Goal: Task Accomplishment & Management: Manage account settings

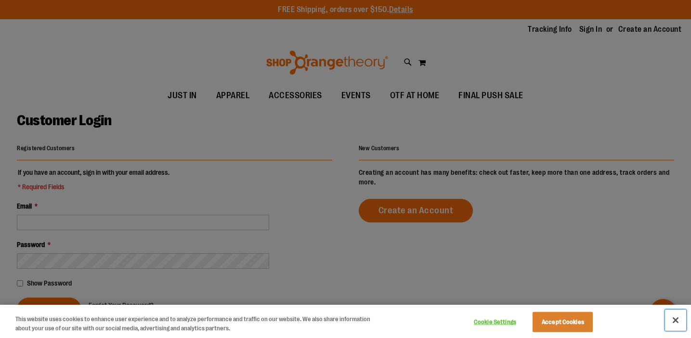
click at [675, 320] on button "Close" at bounding box center [675, 320] width 21 height 21
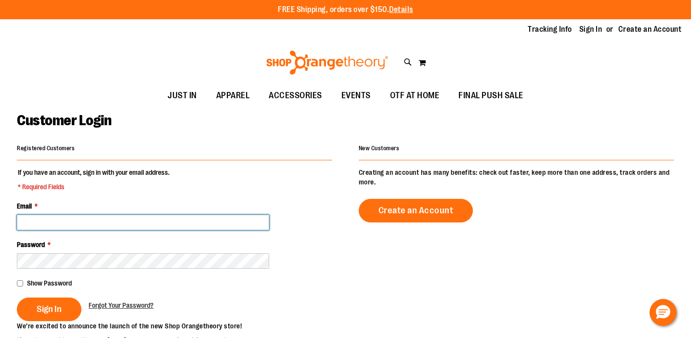
click at [78, 220] on input "Email *" at bounding box center [143, 222] width 252 height 15
type input "**********"
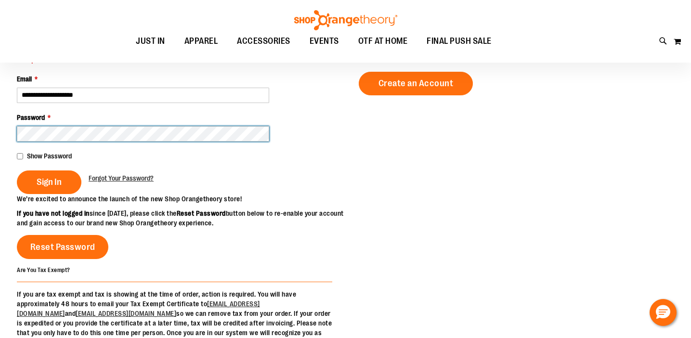
scroll to position [127, 0]
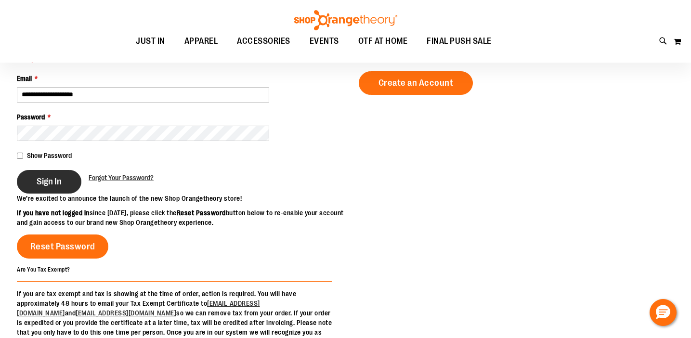
click at [39, 175] on button "Sign In" at bounding box center [49, 182] width 65 height 24
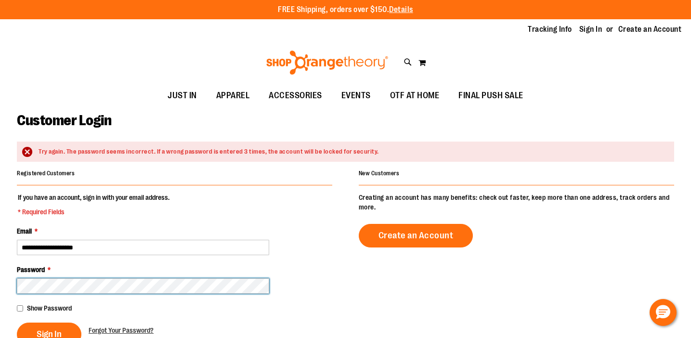
click at [17, 323] on button "Sign In" at bounding box center [49, 335] width 65 height 24
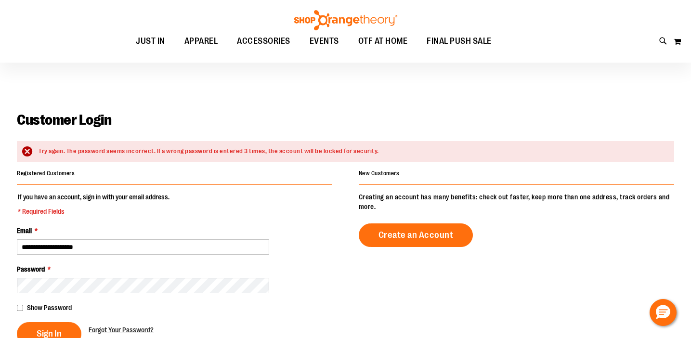
scroll to position [51, 0]
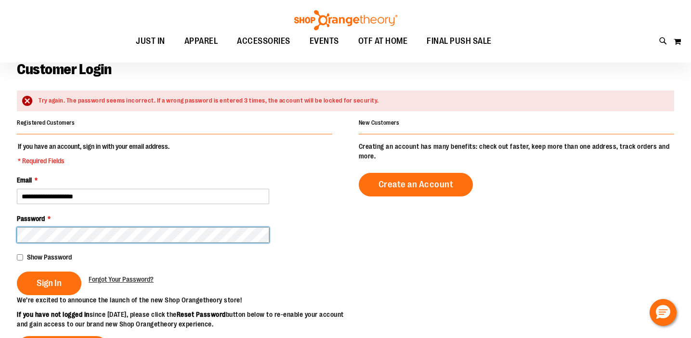
click at [17, 272] on button "Sign In" at bounding box center [49, 284] width 65 height 24
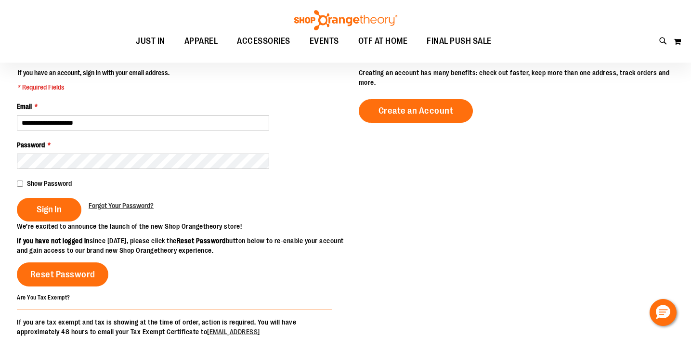
scroll to position [125, 0]
